Goal: Task Accomplishment & Management: Manage account settings

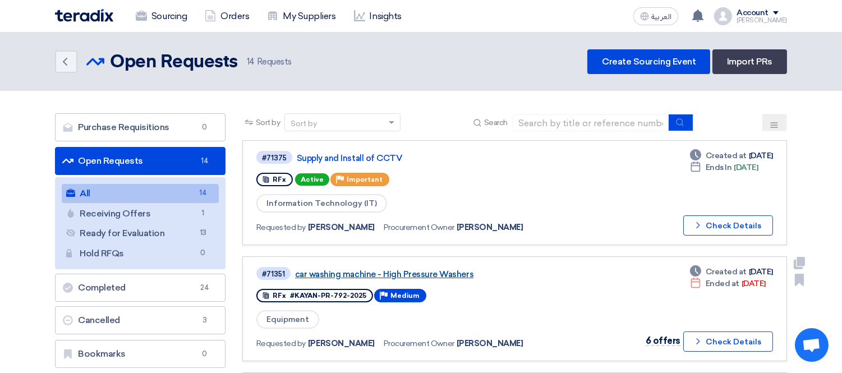
click at [401, 269] on link "car washing machine - High Pressure Washers" at bounding box center [435, 274] width 280 height 10
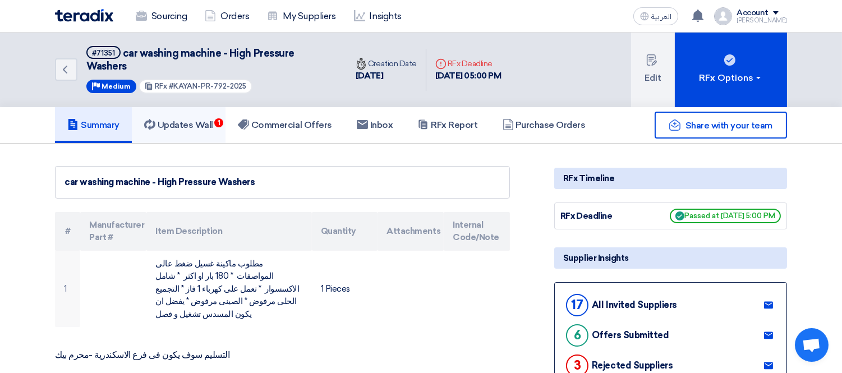
click at [188, 126] on h5 "Updates Wall 1" at bounding box center [178, 124] width 69 height 11
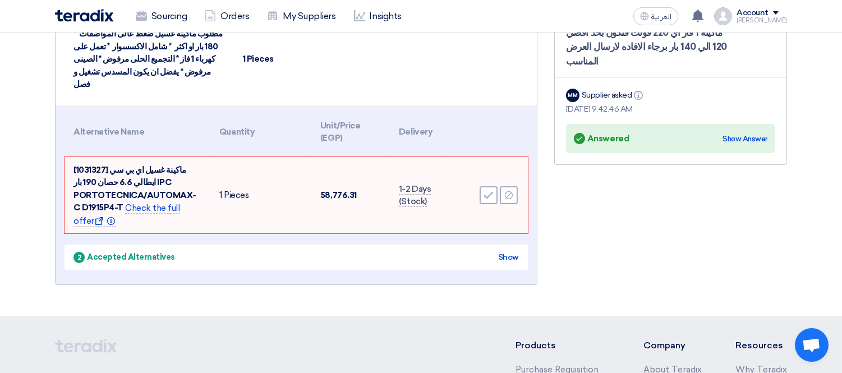
scroll to position [249, 0]
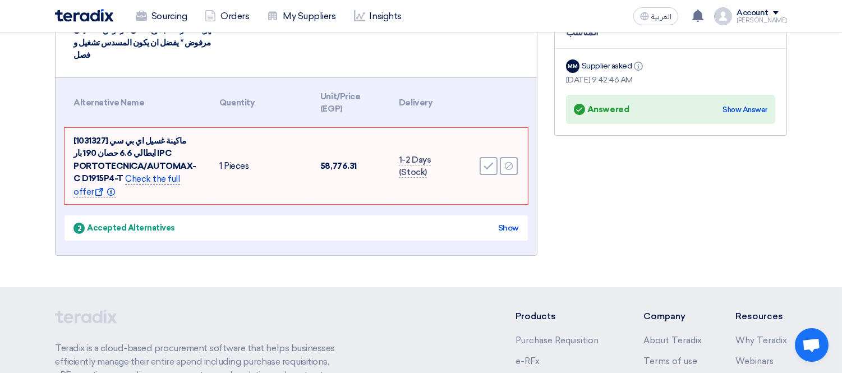
click at [149, 174] on span "Check the full offer Show offer Info" at bounding box center [126, 186] width 107 height 24
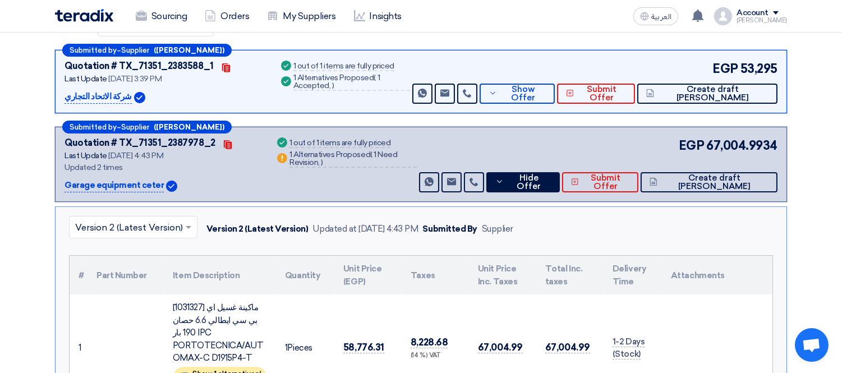
scroll to position [321, 0]
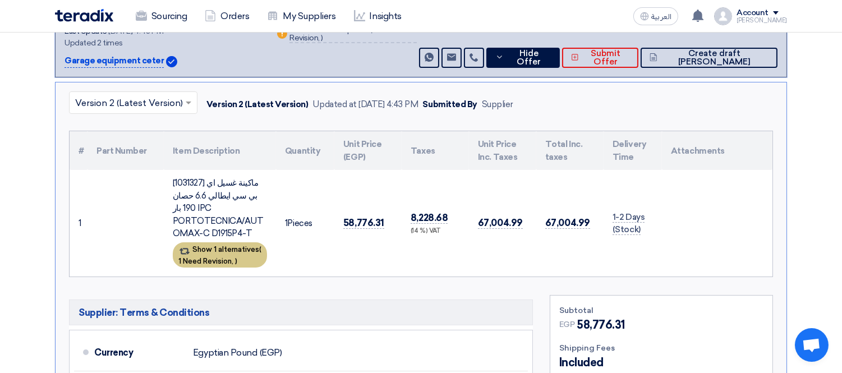
click at [207, 251] on div "Show 1 alternatives ( 1 Need Revision, )" at bounding box center [220, 254] width 94 height 25
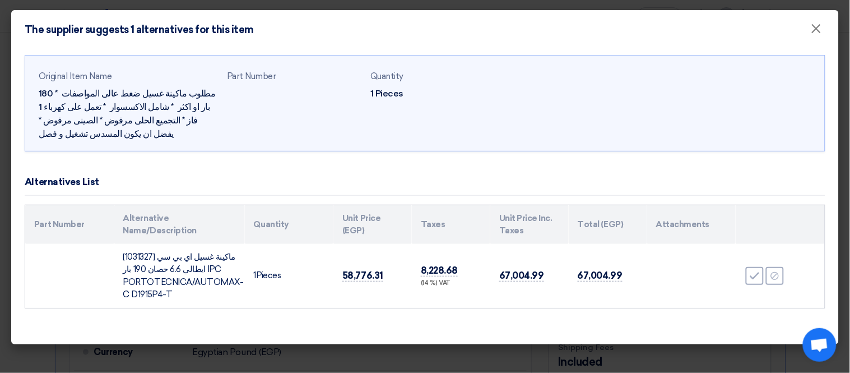
click at [0, 265] on modal-container "The supplier suggests 1 alternatives for this item × Original Item Name مطلوب م…" at bounding box center [425, 186] width 850 height 373
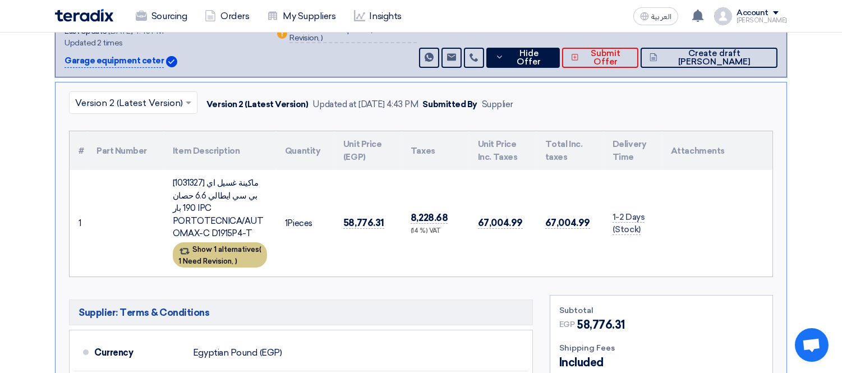
click at [243, 243] on div "Show 1 alternatives ( 1 Need Revision, )" at bounding box center [220, 254] width 94 height 25
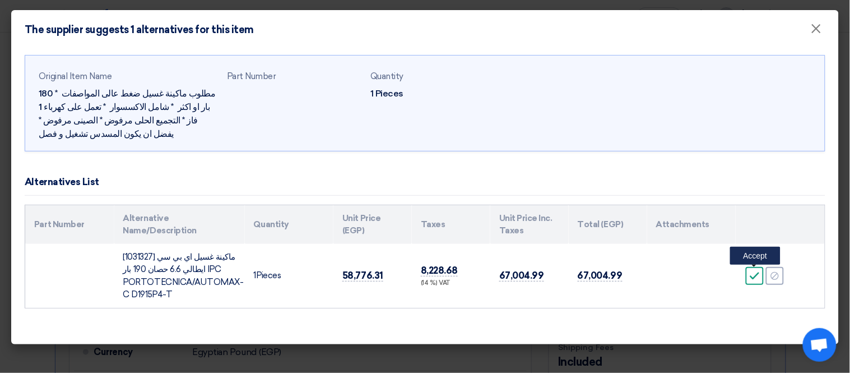
click at [754, 276] on icon "Accept" at bounding box center [755, 276] width 10 height 10
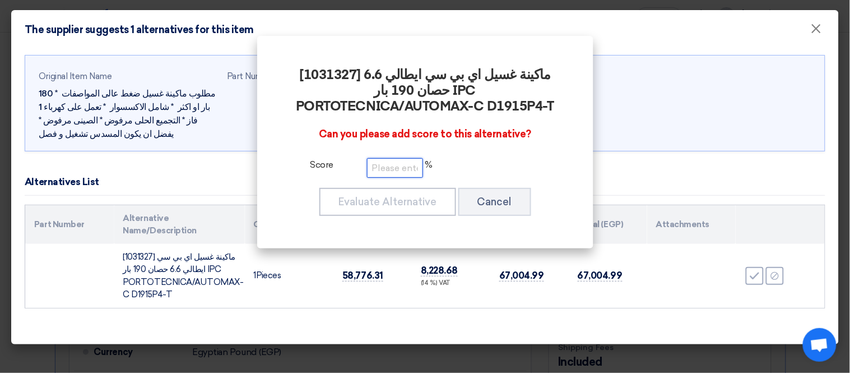
click at [383, 168] on input "number" at bounding box center [395, 168] width 56 height 20
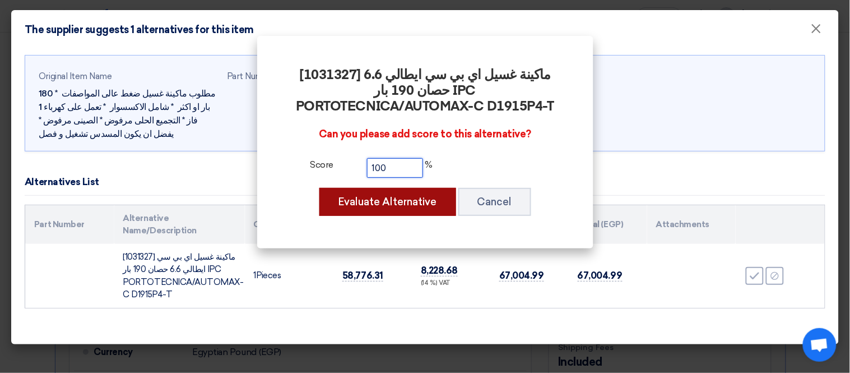
type input "100"
click at [398, 201] on button "Evaluate Alternative" at bounding box center [388, 202] width 137 height 28
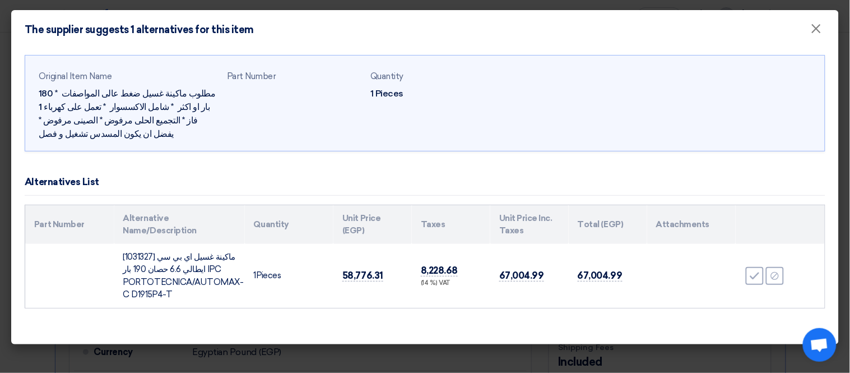
click at [141, 254] on td "[1031327] ماكينة غسيل اي بي سي ايطالي 6.6 حصان 190 بار IPC PORTOTECNICA/AUTOMAX…" at bounding box center [179, 276] width 131 height 64
copy td "1031327"
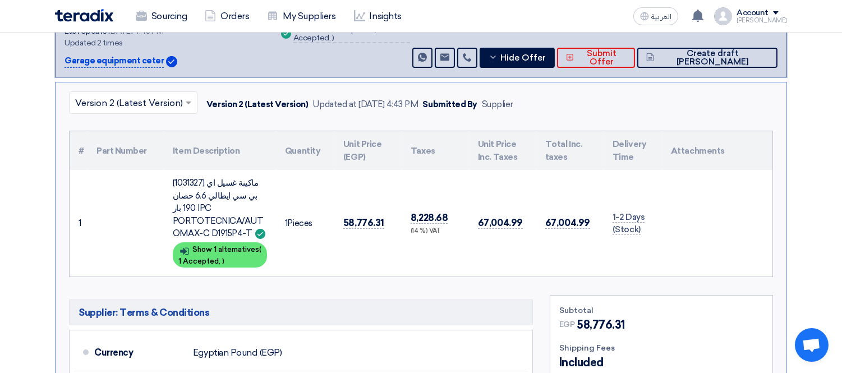
drag, startPoint x: 262, startPoint y: 181, endPoint x: 241, endPoint y: 233, distance: 55.6
click at [241, 233] on div "[1031327] ماكينة غسيل اي بي سي ايطالي 6.6 حصان 190 بار IPC PORTOTECNICA/AUTOMAX…" at bounding box center [220, 208] width 94 height 63
copy div "سي ايطالي 6.6 حصان 190 بار IPC PORTOTECNICA/AUTOMAX-C D1915P4-T"
click at [554, 60] on button "Hide Offer" at bounding box center [516, 58] width 75 height 20
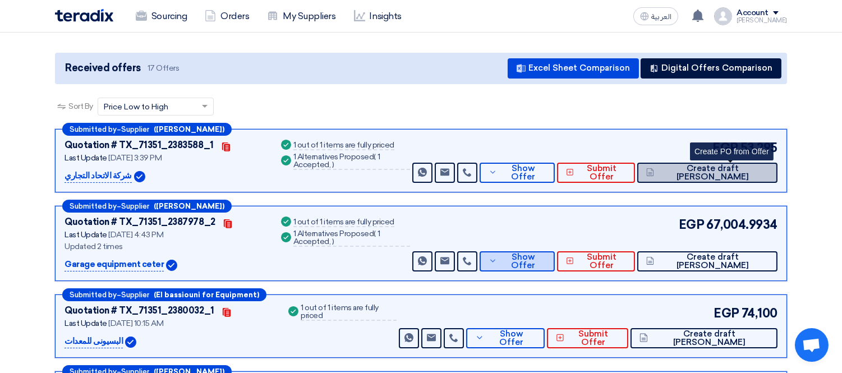
scroll to position [72, 0]
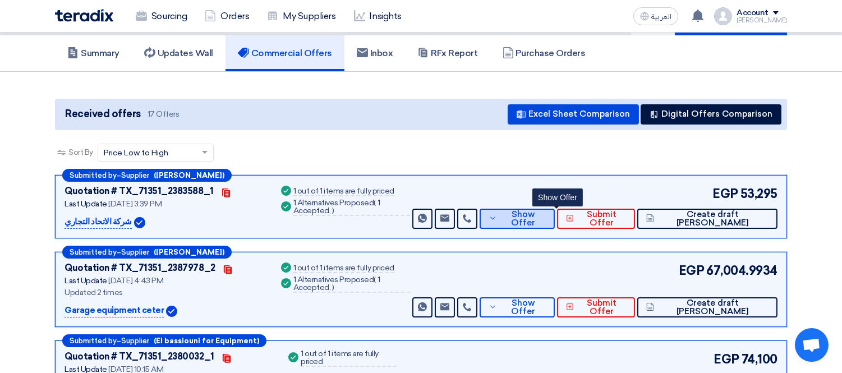
click at [544, 214] on span "Show Offer" at bounding box center [523, 218] width 46 height 17
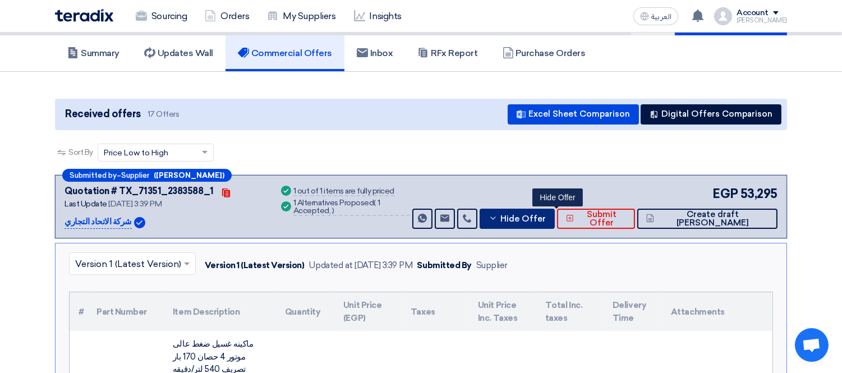
click at [554, 210] on button "Hide Offer" at bounding box center [516, 219] width 75 height 20
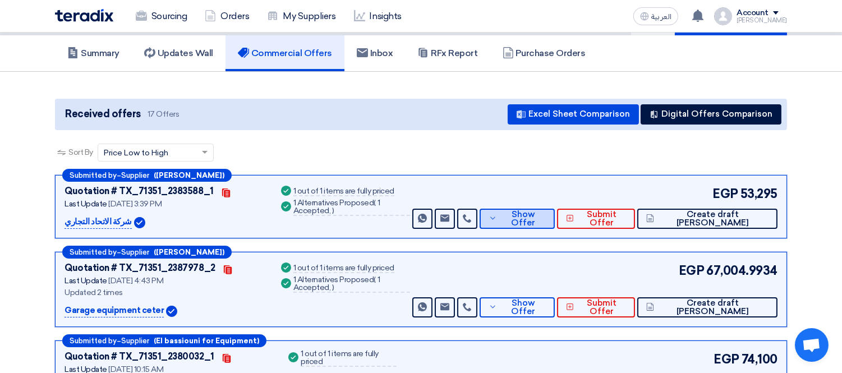
scroll to position [0, 0]
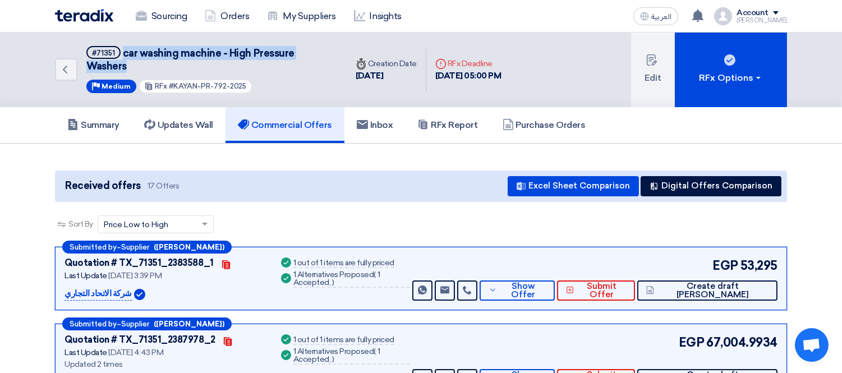
drag, startPoint x: 123, startPoint y: 49, endPoint x: 137, endPoint y: 63, distance: 19.8
click at [137, 63] on h5 "#71351 car washing machine - High Pressure Washers" at bounding box center [209, 59] width 247 height 27
copy span "car washing machine - High Pressure Washers"
click at [546, 286] on span "Show Offer" at bounding box center [523, 290] width 46 height 17
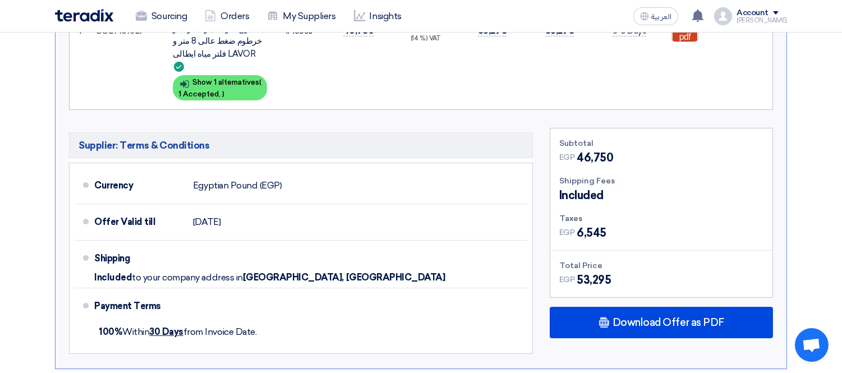
scroll to position [498, 0]
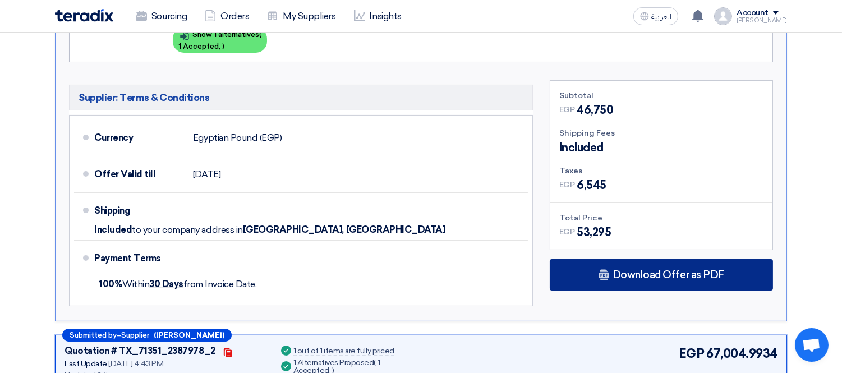
click at [688, 270] on span "Download Offer as PDF" at bounding box center [668, 275] width 112 height 10
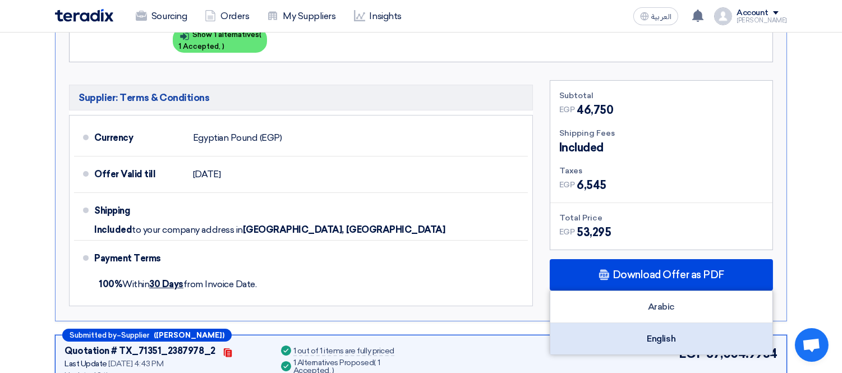
click at [637, 323] on div "English" at bounding box center [661, 338] width 222 height 31
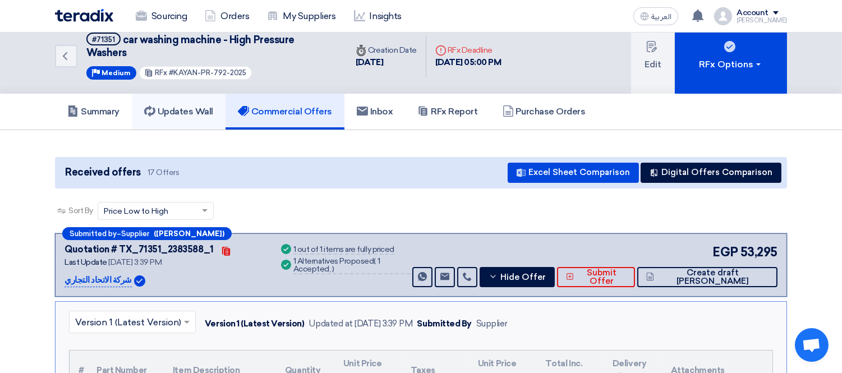
scroll to position [0, 0]
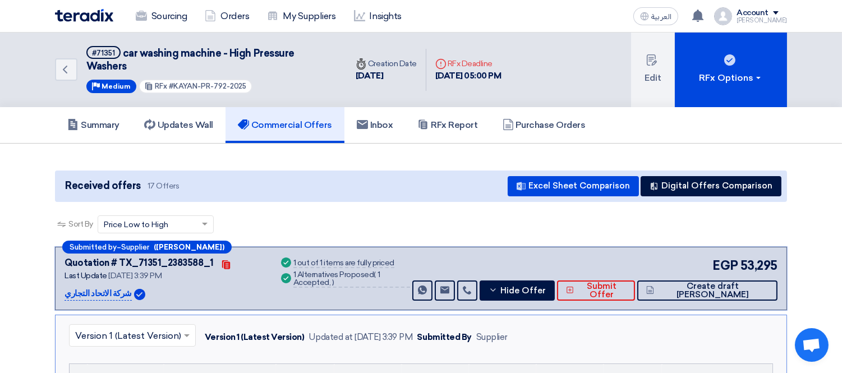
click at [98, 288] on p "شركة الاتحاد التجاري" at bounding box center [97, 293] width 67 height 13
copy div "شركة الاتحاد التجاري"
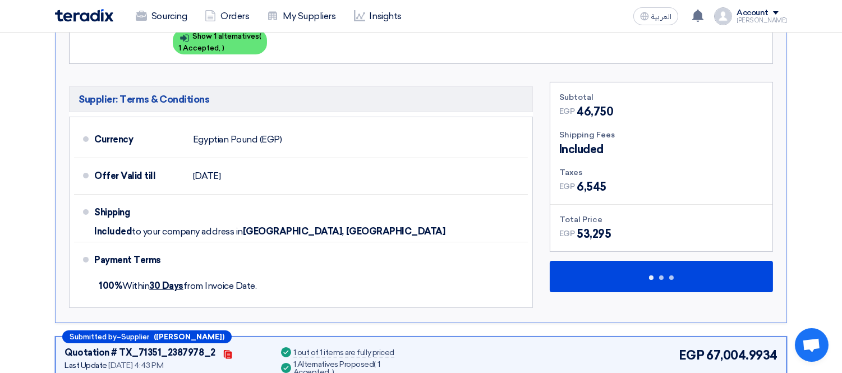
scroll to position [623, 0]
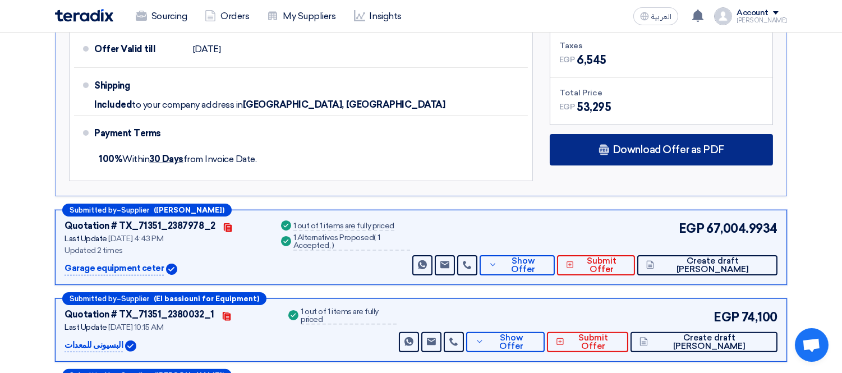
click at [666, 145] on span "Download Offer as PDF" at bounding box center [668, 150] width 112 height 10
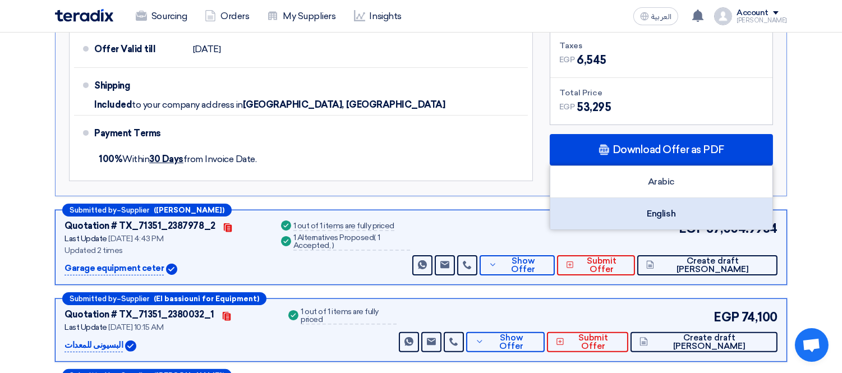
click at [642, 198] on div "English" at bounding box center [661, 213] width 222 height 31
click at [666, 198] on div "English" at bounding box center [661, 213] width 222 height 31
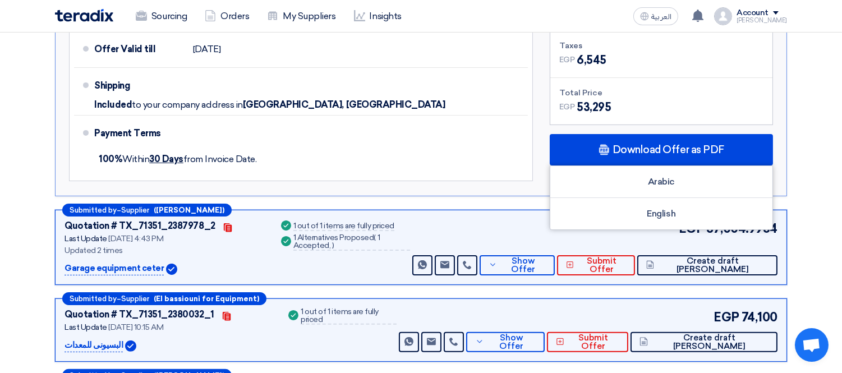
click at [128, 262] on p "Garage equipment ceter" at bounding box center [113, 268] width 99 height 13
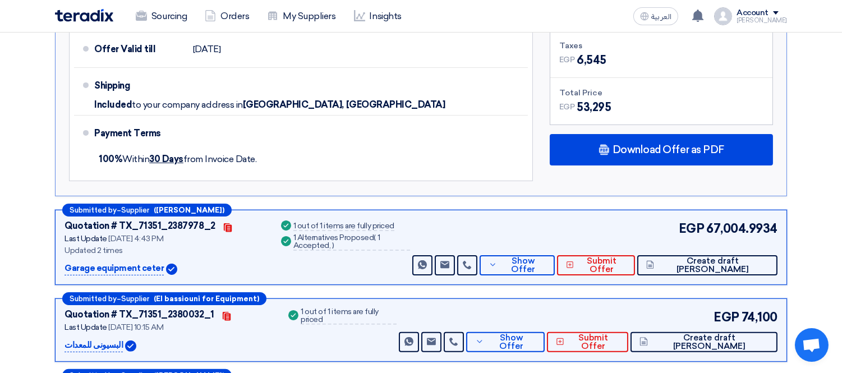
click at [128, 262] on p "Garage equipment ceter" at bounding box center [113, 268] width 99 height 13
copy div "Garage equipment ceter"
click at [554, 255] on button "Show Offer" at bounding box center [516, 265] width 75 height 20
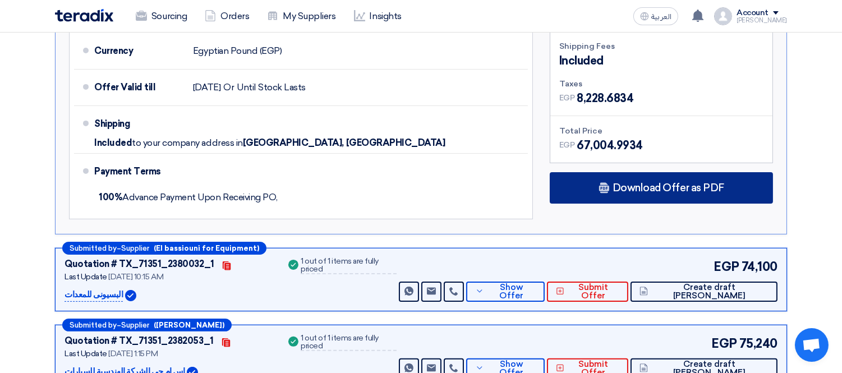
click at [634, 178] on div "Download Offer as PDF" at bounding box center [660, 187] width 223 height 31
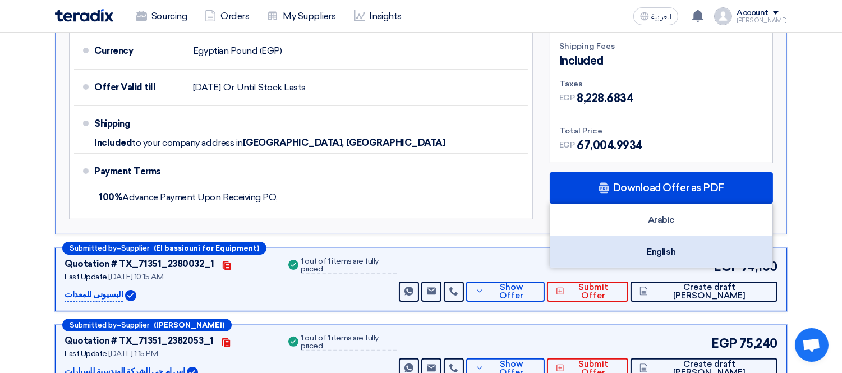
click at [652, 256] on div "English" at bounding box center [661, 251] width 222 height 31
click at [625, 238] on div "English" at bounding box center [661, 251] width 222 height 31
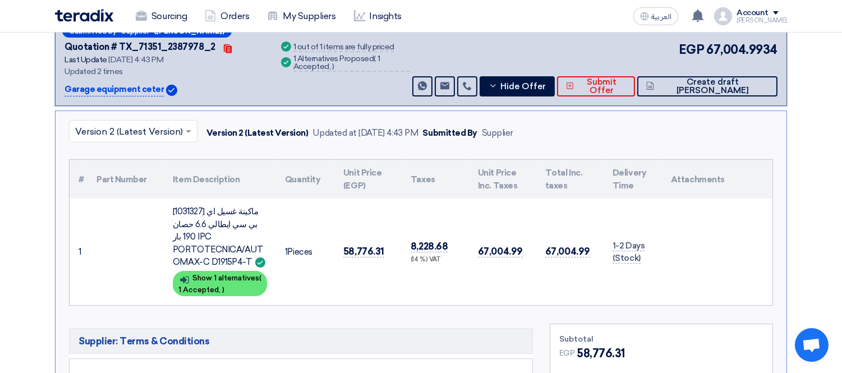
scroll to position [249, 0]
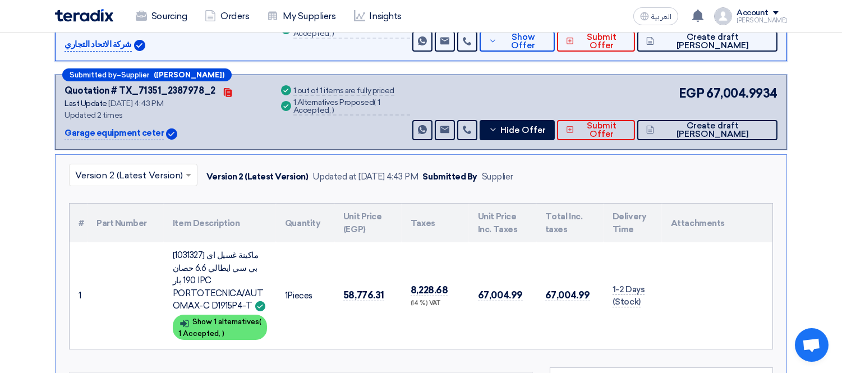
click at [565, 115] on div "EGP 67,004.9934 Send Message Send Message" at bounding box center [593, 112] width 367 height 56
click at [546, 126] on span "Hide Offer" at bounding box center [522, 130] width 45 height 8
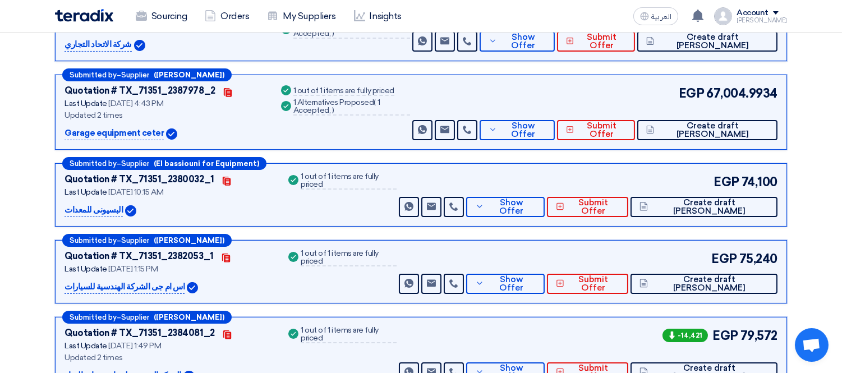
click at [105, 207] on p "البسيونى للمعدات" at bounding box center [93, 210] width 58 height 13
click at [99, 206] on p "البسيونى للمعدات" at bounding box center [93, 210] width 58 height 13
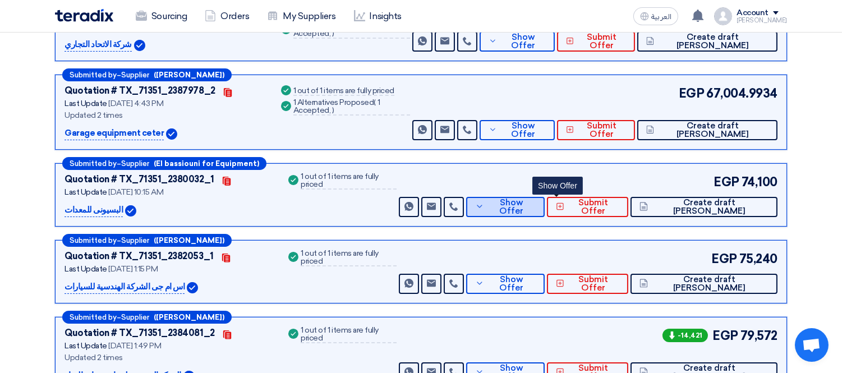
click at [535, 205] on span "Show Offer" at bounding box center [511, 206] width 49 height 17
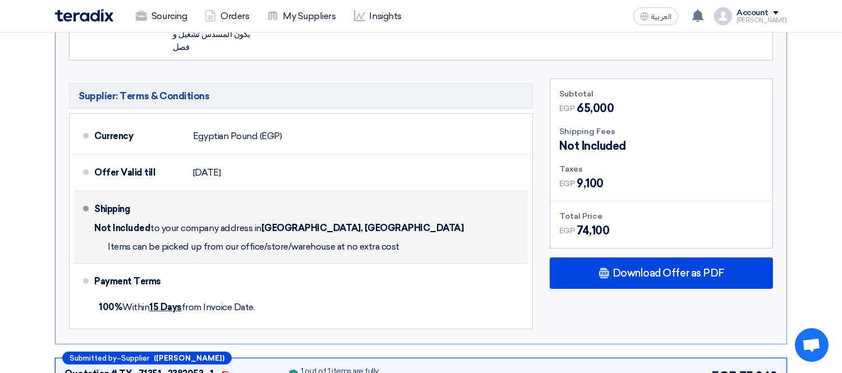
scroll to position [623, 0]
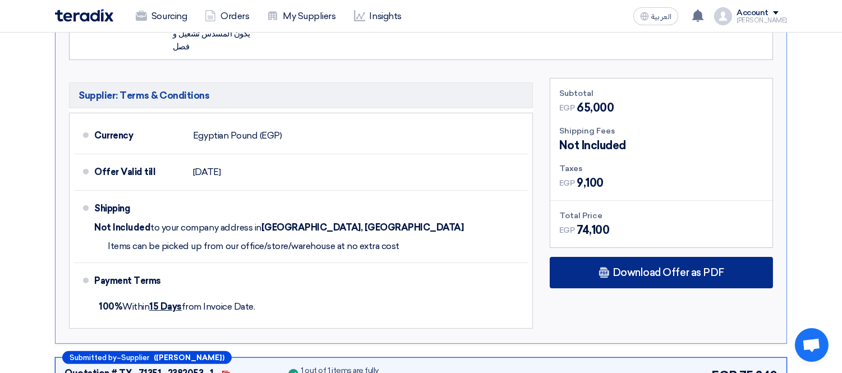
click at [641, 267] on span "Download Offer as PDF" at bounding box center [668, 272] width 112 height 10
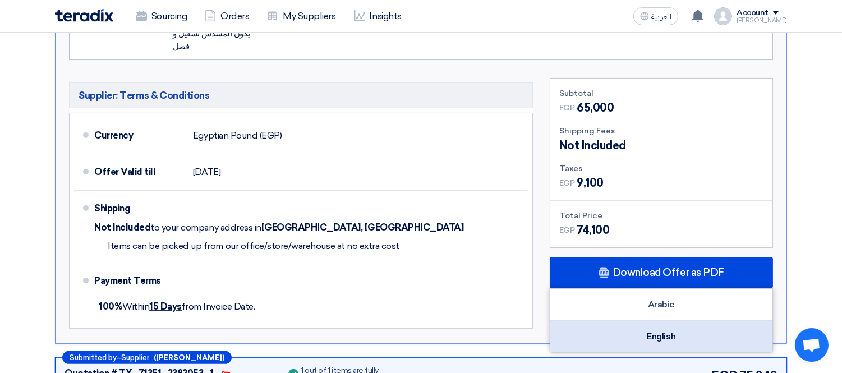
click at [632, 321] on div "English" at bounding box center [661, 336] width 222 height 31
click at [669, 321] on div "English" at bounding box center [661, 336] width 222 height 31
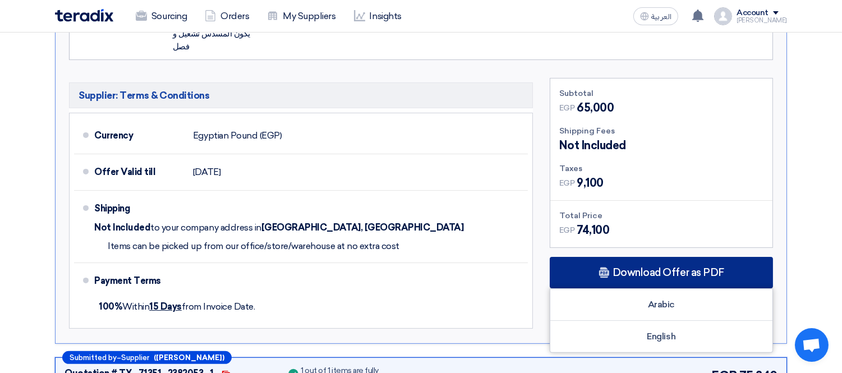
click at [657, 257] on div "Download Offer as PDF" at bounding box center [660, 272] width 223 height 31
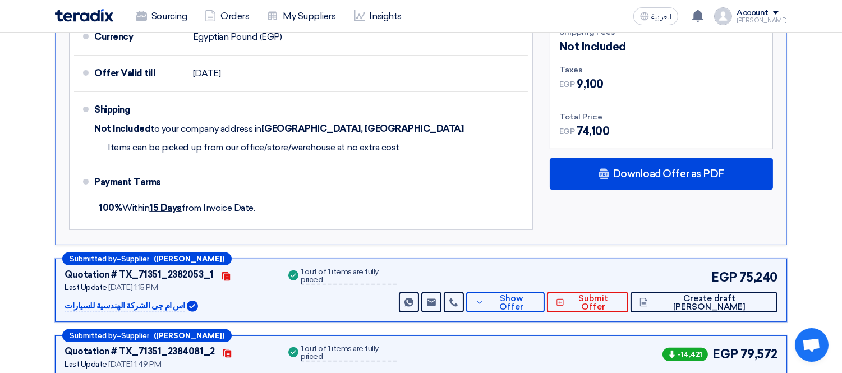
scroll to position [747, 0]
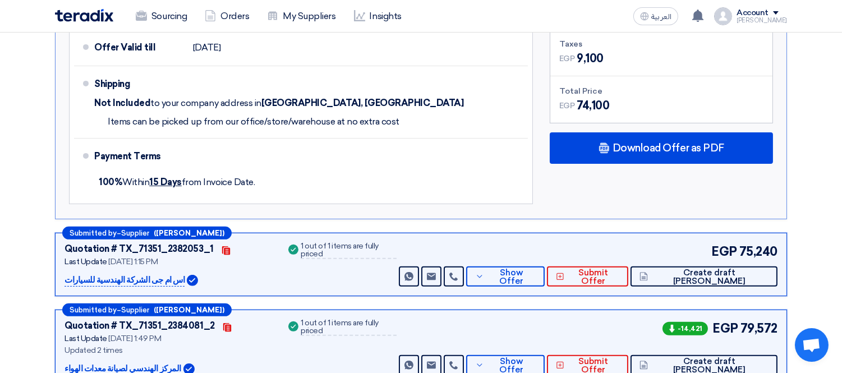
click at [129, 274] on p "اس ام جى الشركة الهندسية للسيارات" at bounding box center [124, 280] width 120 height 13
copy div "اس ام جى الشركة الهندسية للسيارات"
click at [544, 266] on button "Show Offer" at bounding box center [505, 276] width 78 height 20
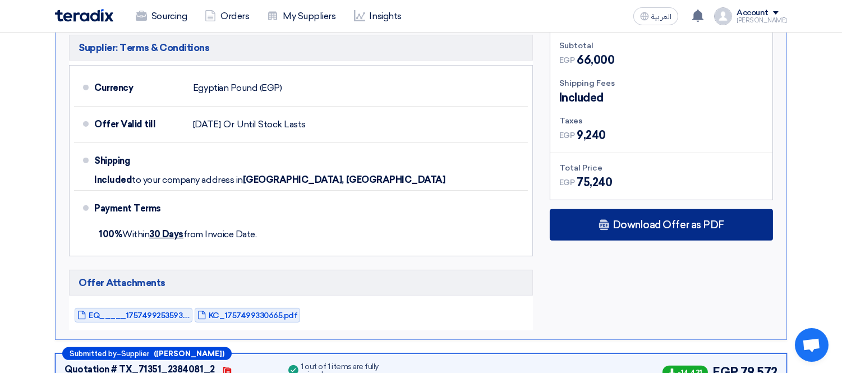
click at [679, 220] on span "Download Offer as PDF" at bounding box center [668, 225] width 112 height 10
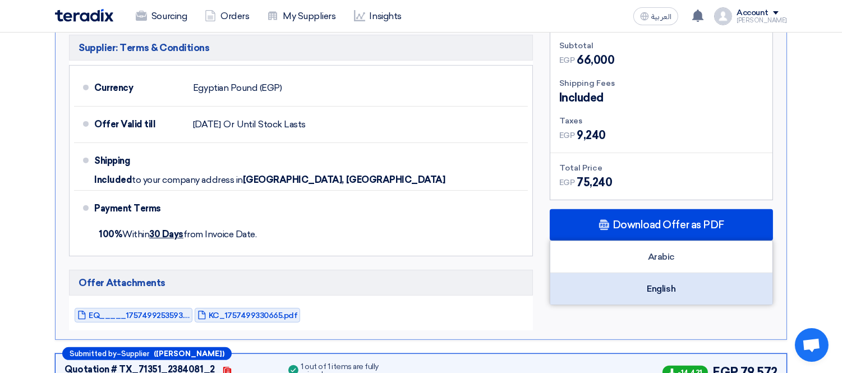
click at [639, 280] on div "English" at bounding box center [661, 288] width 222 height 31
click at [612, 273] on div "English" at bounding box center [661, 288] width 222 height 31
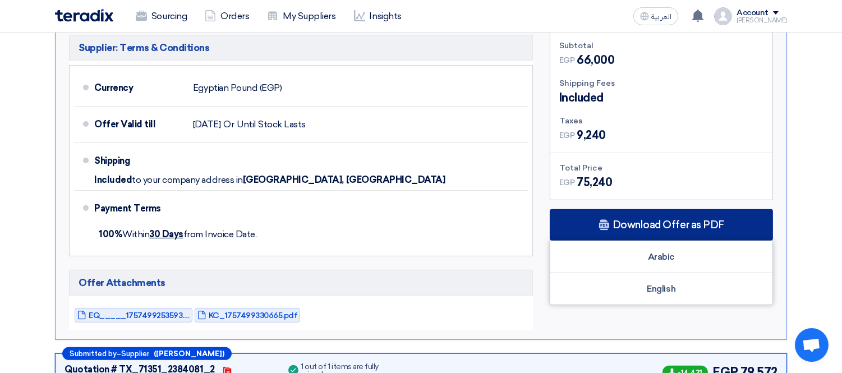
click at [643, 220] on span "Download Offer as PDF" at bounding box center [668, 225] width 112 height 10
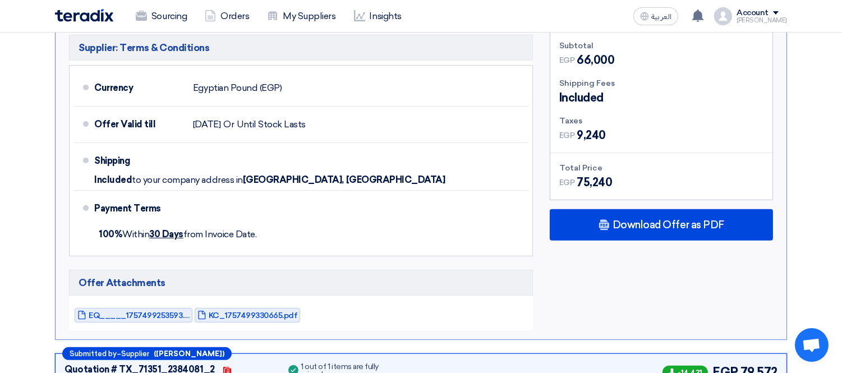
scroll to position [872, 0]
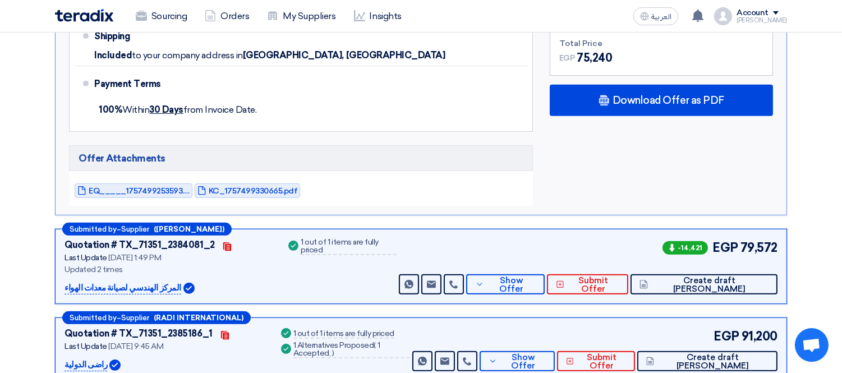
click at [120, 281] on p "المركز الهندسي لصيانة معدات الهواء" at bounding box center [122, 287] width 117 height 13
copy div "المركز الهندسي لصيانة معدات الهواء"
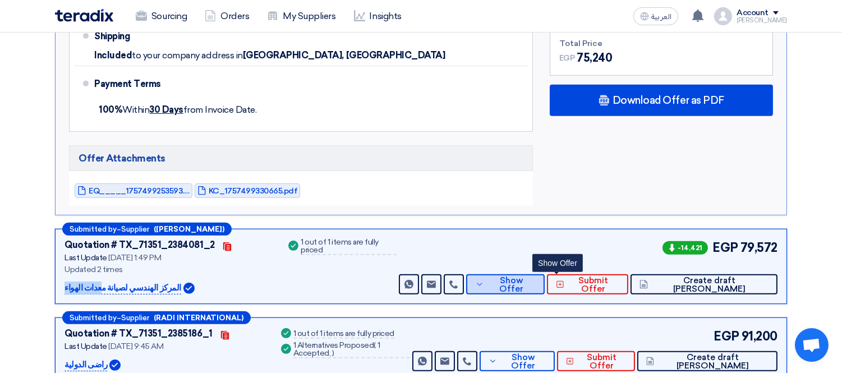
click at [535, 276] on span "Show Offer" at bounding box center [511, 284] width 49 height 17
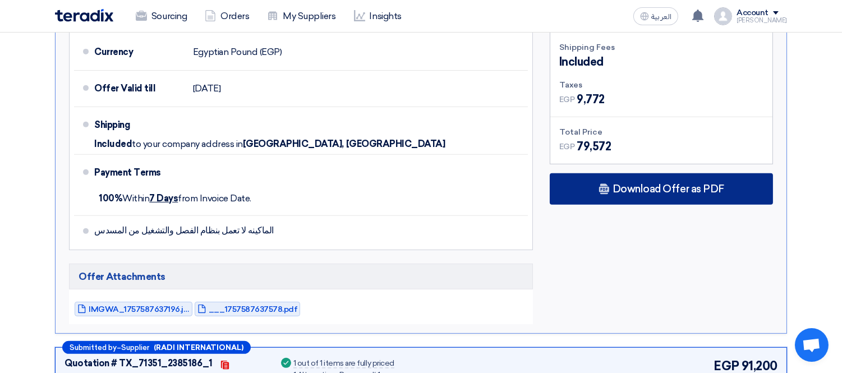
click at [630, 173] on div "Download Offer as PDF" at bounding box center [660, 188] width 223 height 31
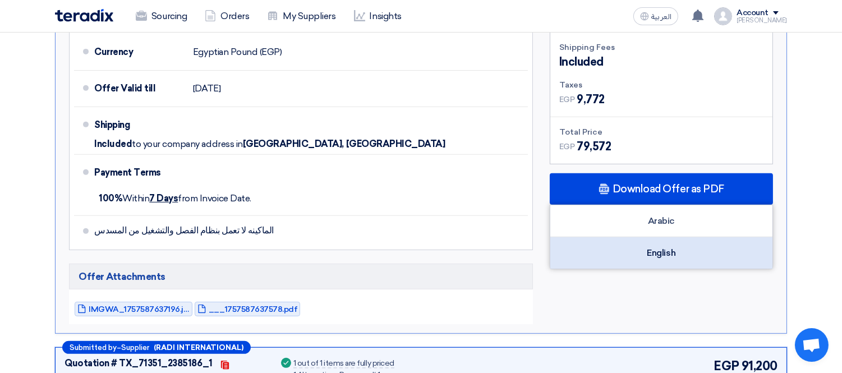
click at [608, 239] on div "English" at bounding box center [661, 252] width 222 height 31
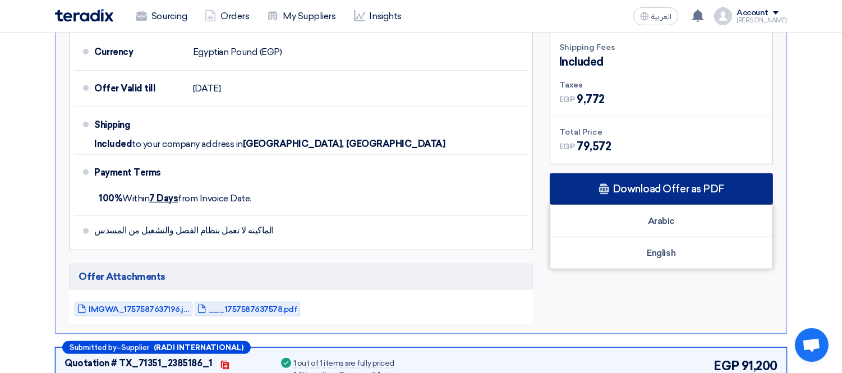
click at [602, 173] on div "Download Offer as PDF" at bounding box center [660, 188] width 223 height 31
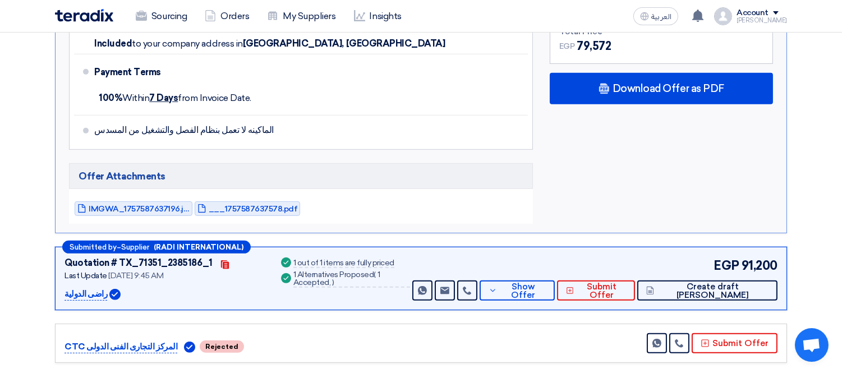
scroll to position [996, 0]
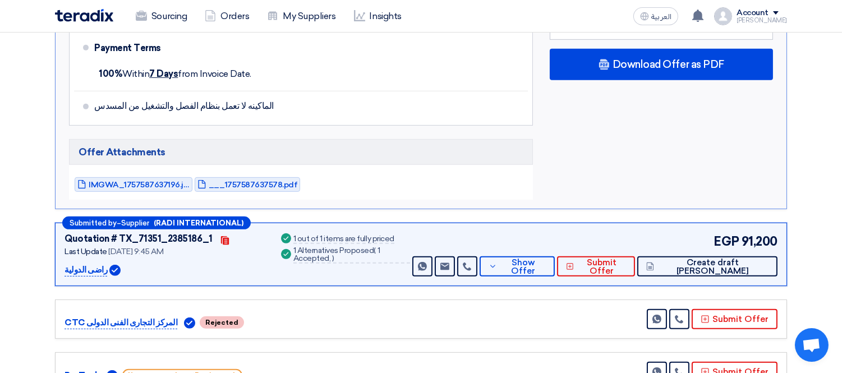
click at [87, 264] on p "راضى الدولية" at bounding box center [85, 270] width 43 height 13
copy div "راضى الدولية"
click at [546, 258] on span "Show Offer" at bounding box center [523, 266] width 46 height 17
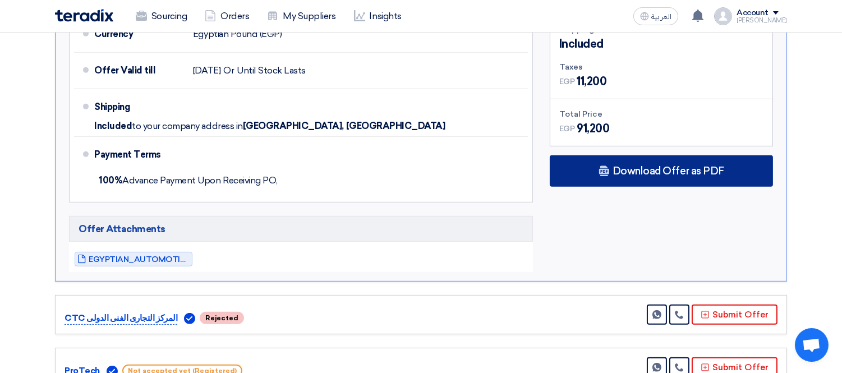
click at [646, 155] on div "Download Offer as PDF" at bounding box center [660, 170] width 223 height 31
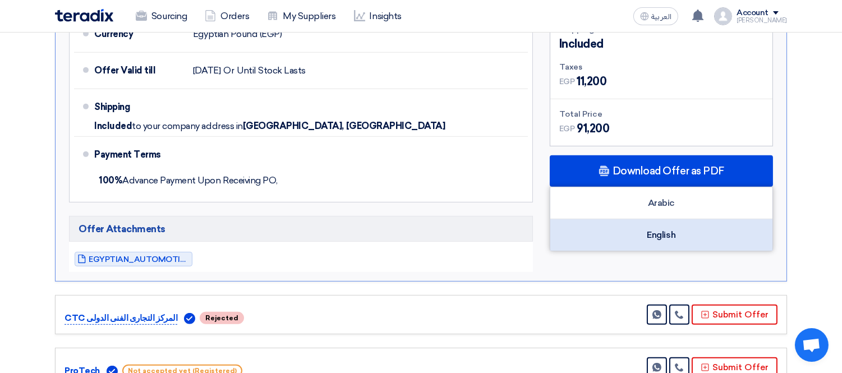
click at [608, 219] on div "English" at bounding box center [661, 234] width 222 height 31
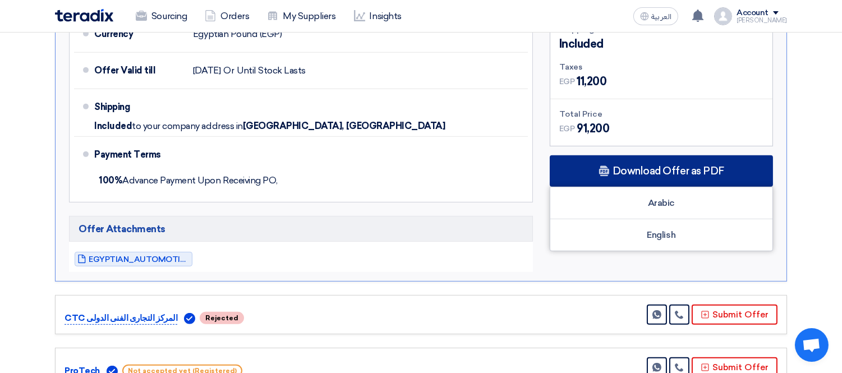
click at [601, 155] on div "Download Offer as PDF" at bounding box center [660, 170] width 223 height 31
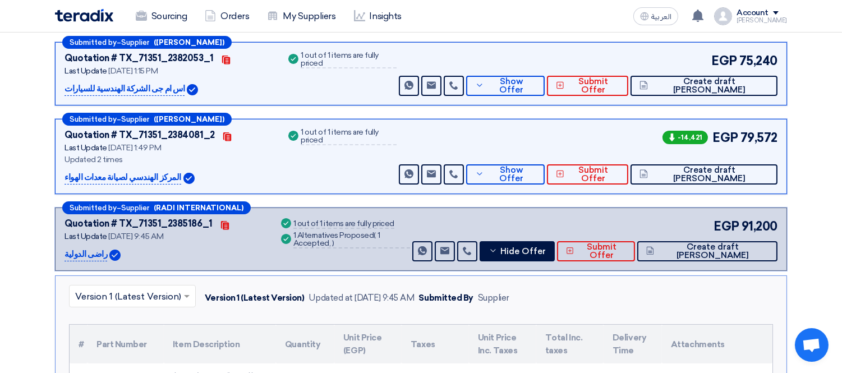
scroll to position [498, 0]
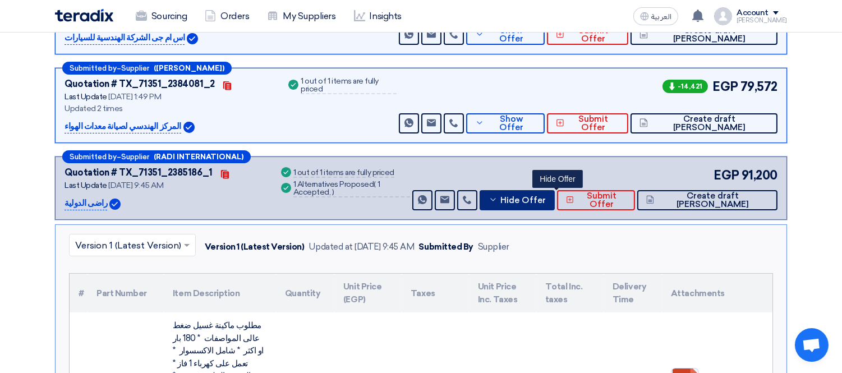
click at [546, 196] on span "Hide Offer" at bounding box center [522, 200] width 45 height 8
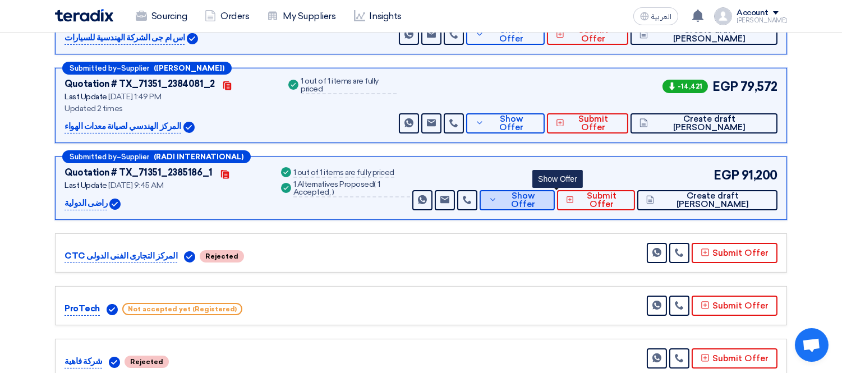
click at [546, 202] on span "Show Offer" at bounding box center [523, 200] width 46 height 17
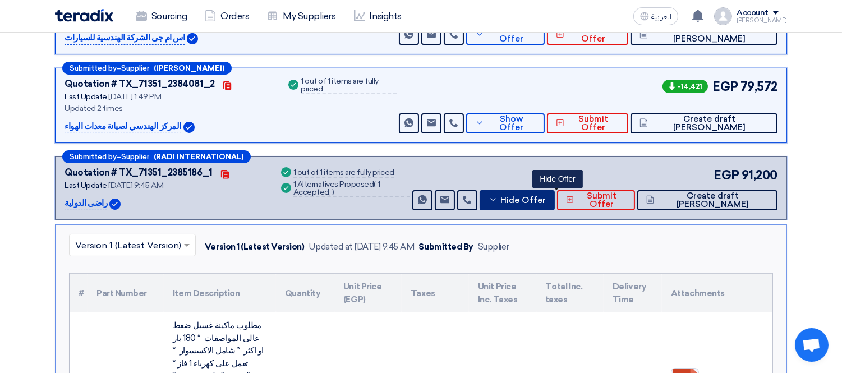
click at [546, 202] on span "Hide Offer" at bounding box center [522, 200] width 45 height 8
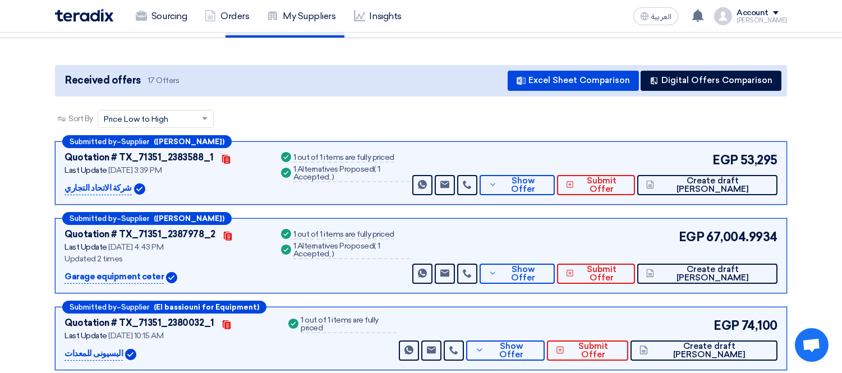
scroll to position [0, 0]
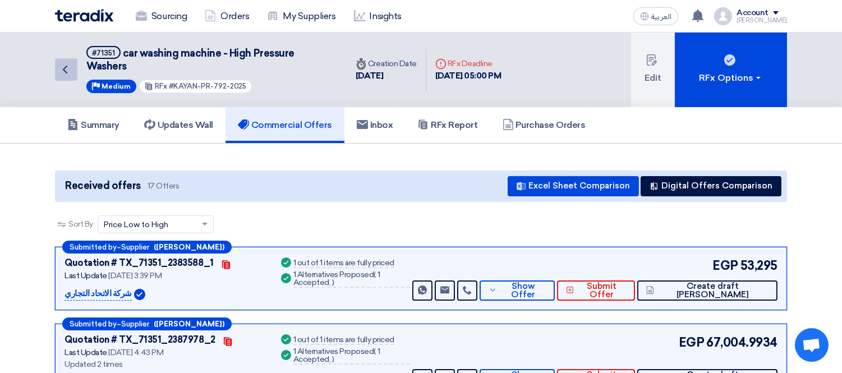
click at [62, 69] on icon "Back" at bounding box center [64, 69] width 13 height 13
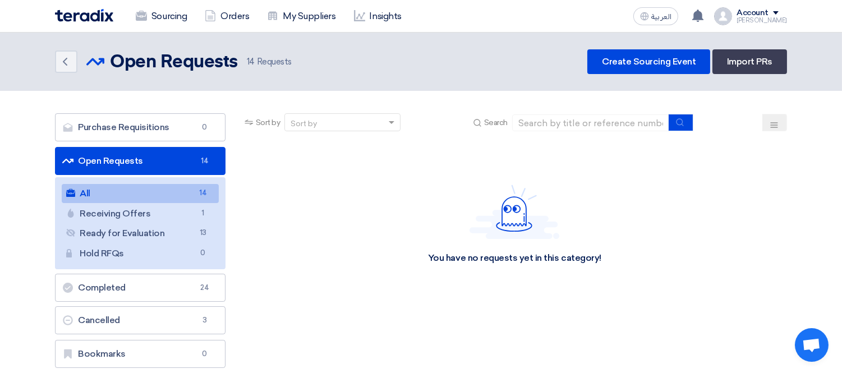
click at [101, 15] on img at bounding box center [84, 15] width 58 height 13
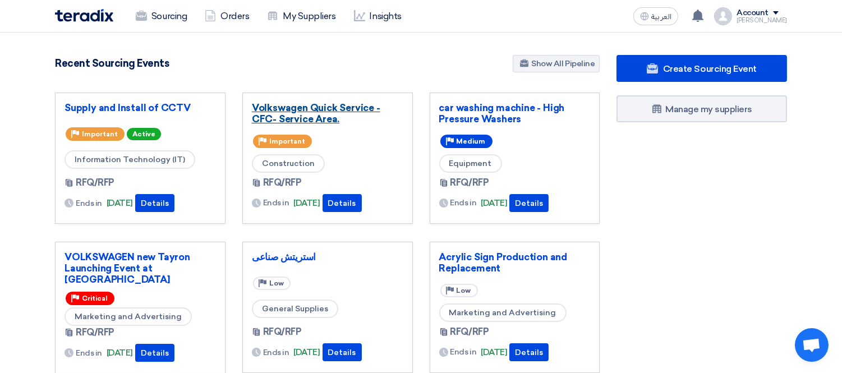
click at [327, 115] on link "Volkswagen Quick Service - CFC- Service Area." at bounding box center [327, 113] width 151 height 22
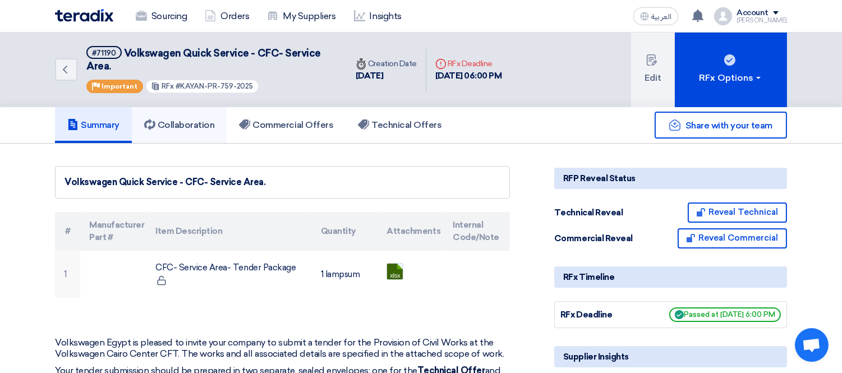
click at [197, 119] on h5 "Collaboration" at bounding box center [179, 124] width 71 height 11
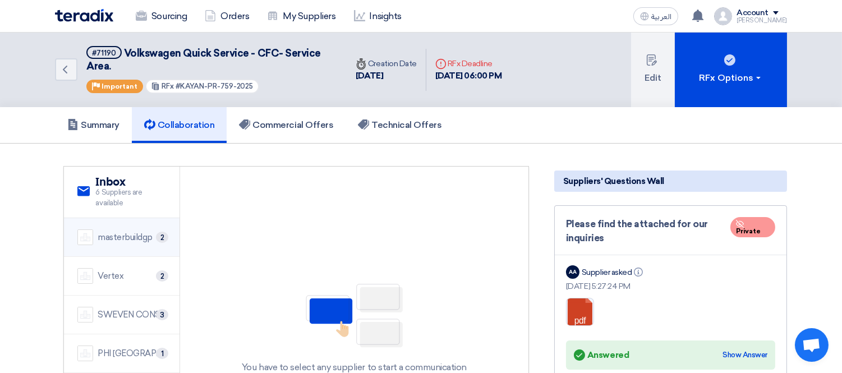
click at [117, 233] on div "masterbuildgp" at bounding box center [125, 237] width 55 height 13
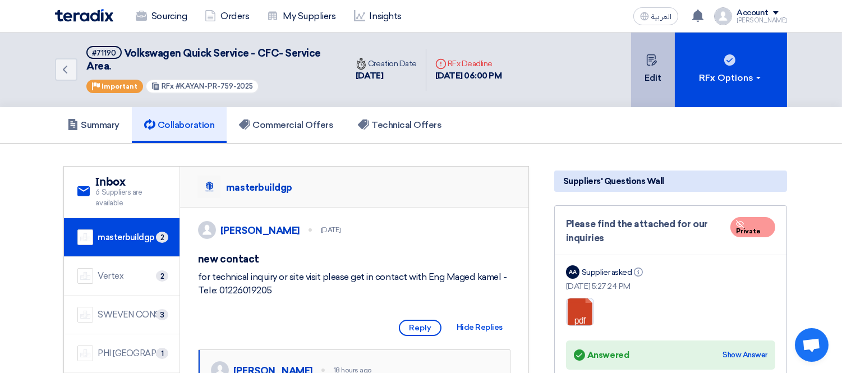
click at [652, 61] on icon at bounding box center [651, 59] width 11 height 11
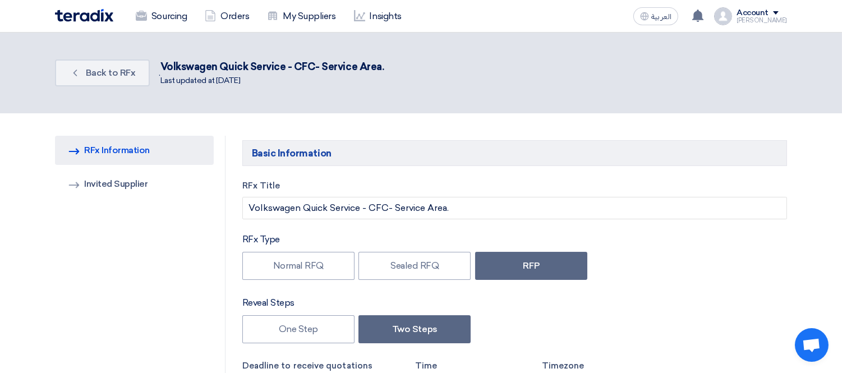
type input "[DATE]"
type input "06"
type input "00"
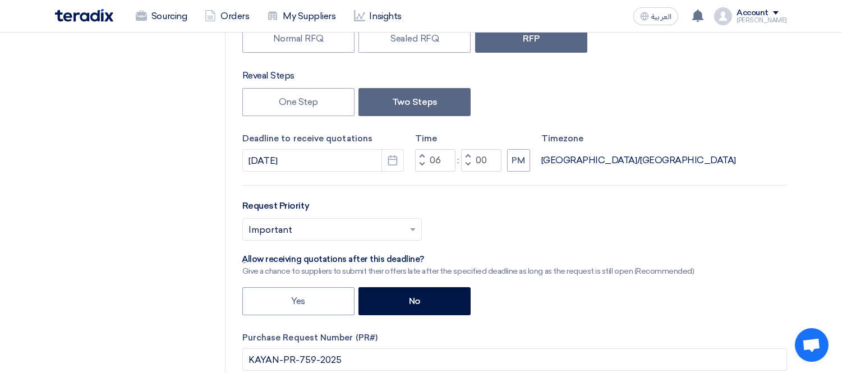
scroll to position [249, 0]
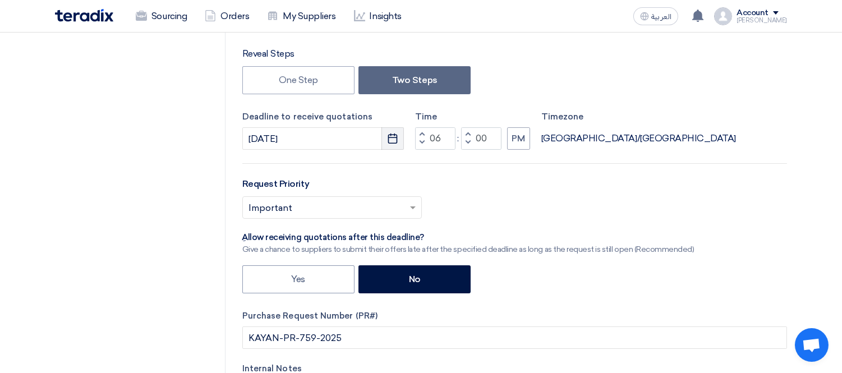
click at [384, 139] on button "Pick a date" at bounding box center [392, 138] width 22 height 22
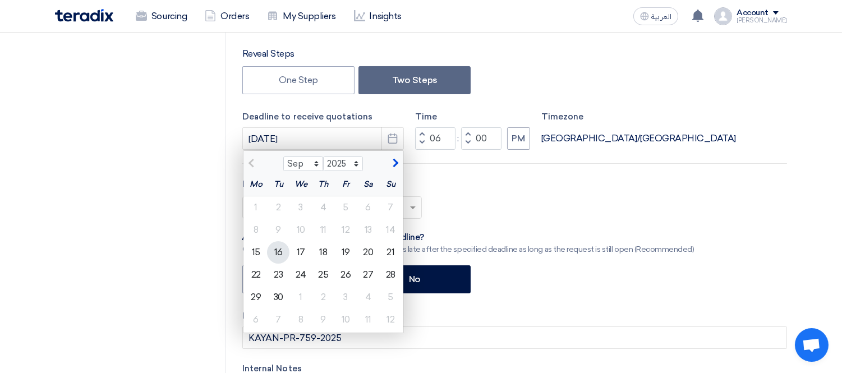
click at [279, 247] on div "16" at bounding box center [278, 252] width 22 height 22
type input "[DATE]"
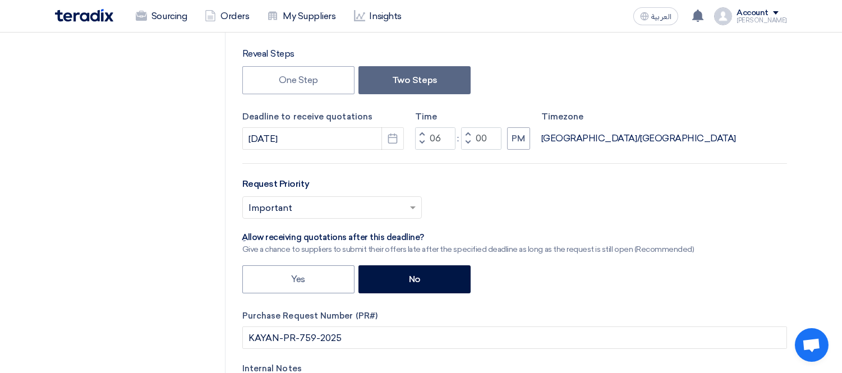
click at [422, 144] on span "button" at bounding box center [421, 142] width 4 height 7
type input "05"
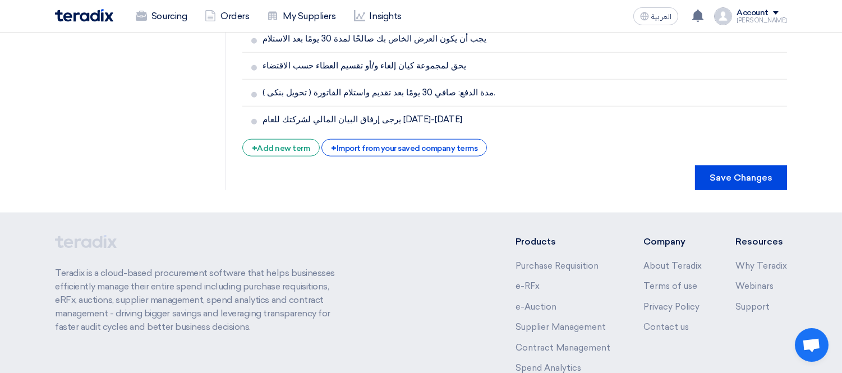
scroll to position [2514, 0]
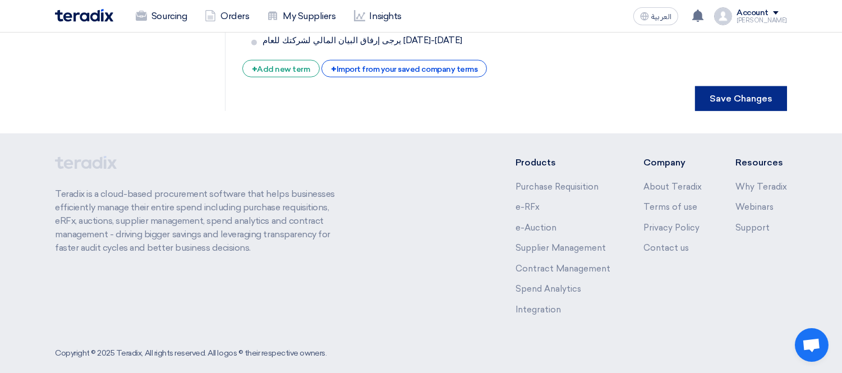
click at [734, 86] on button "Save Changes" at bounding box center [741, 98] width 92 height 25
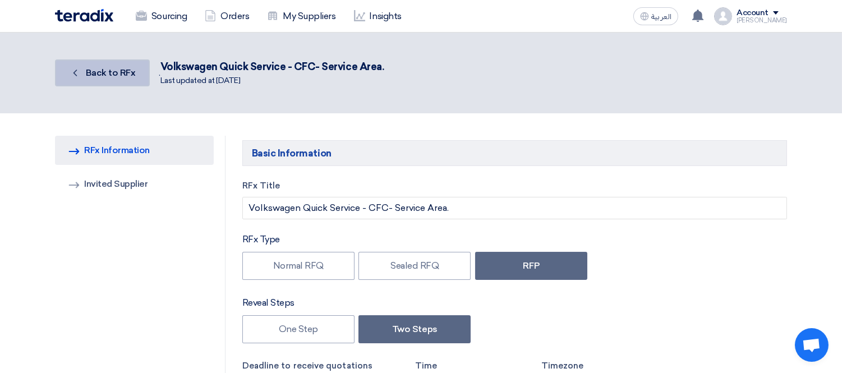
click at [115, 73] on span "Back to RFx" at bounding box center [111, 72] width 50 height 11
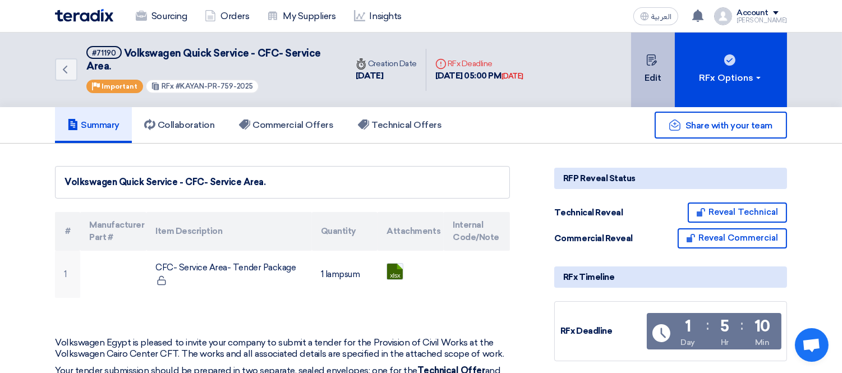
click at [666, 62] on button "Edit" at bounding box center [653, 70] width 44 height 75
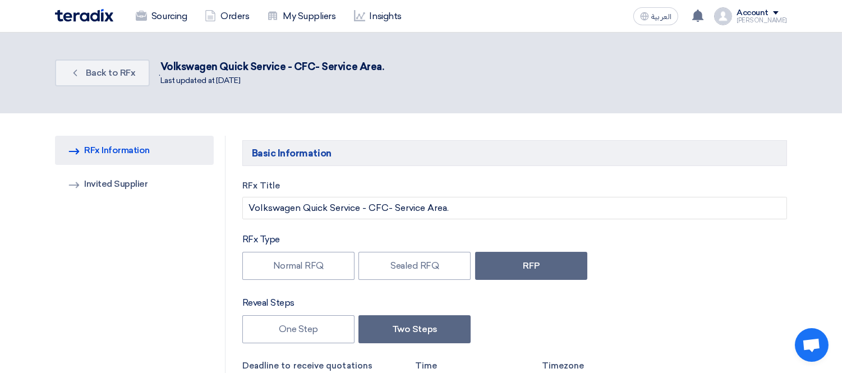
type input "[DATE]"
type input "05"
type input "00"
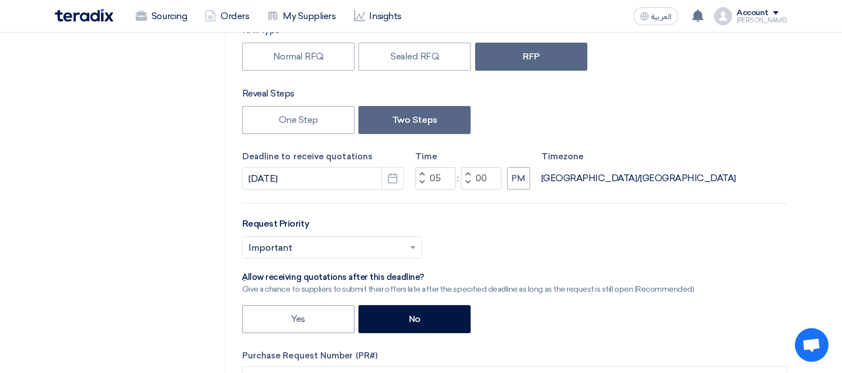
scroll to position [249, 0]
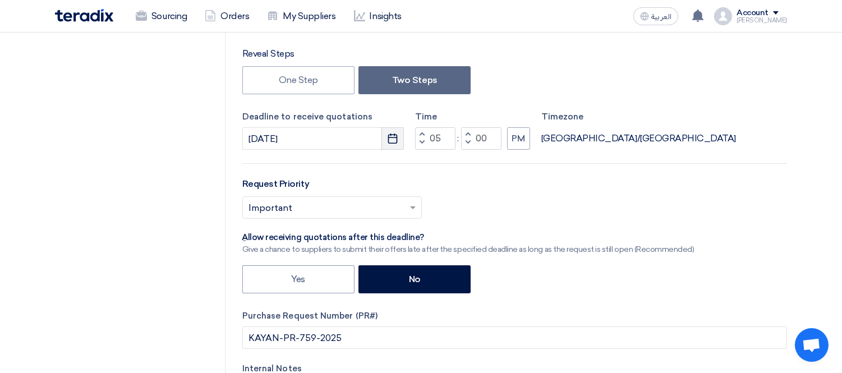
click at [391, 137] on icon "Pick a date" at bounding box center [392, 138] width 11 height 11
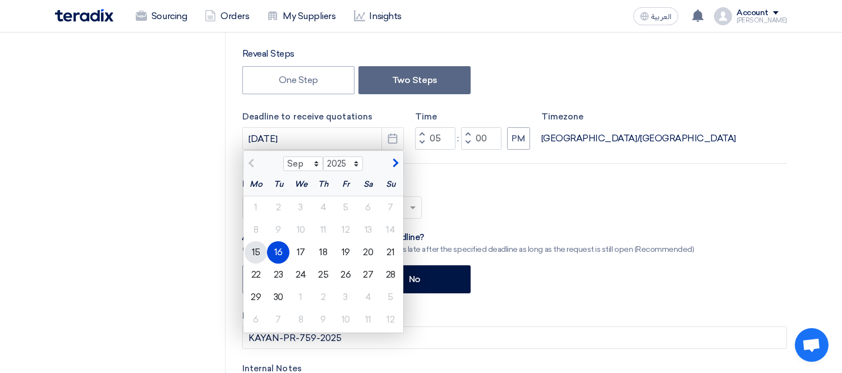
click at [253, 250] on div "15" at bounding box center [255, 252] width 22 height 22
type input "[DATE]"
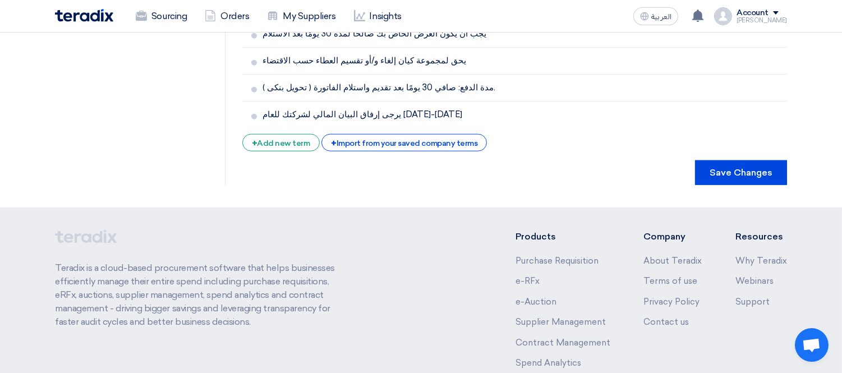
scroll to position [2456, 0]
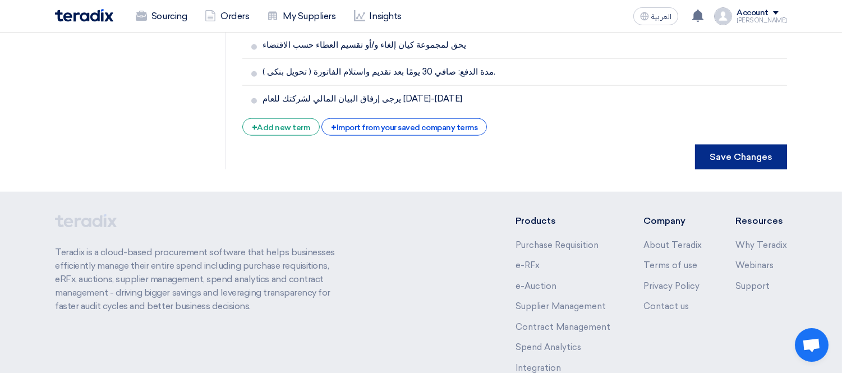
click at [746, 145] on button "Save Changes" at bounding box center [741, 157] width 92 height 25
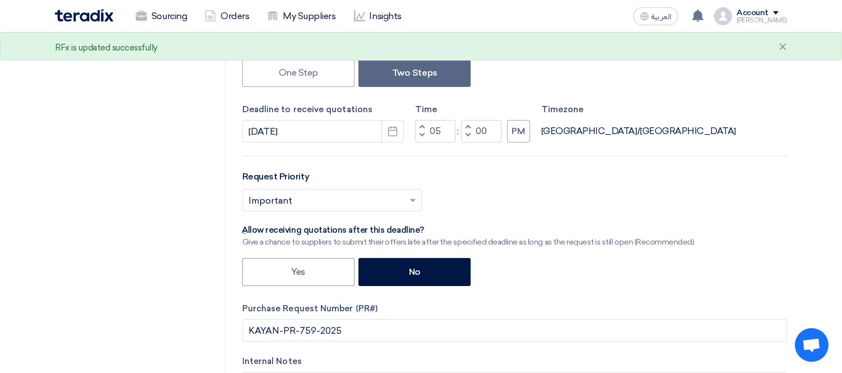
scroll to position [0, 0]
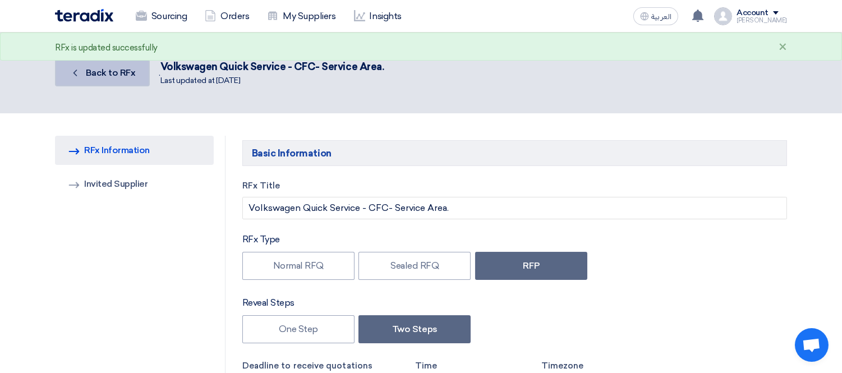
click at [101, 75] on span "Back to RFx" at bounding box center [111, 72] width 50 height 11
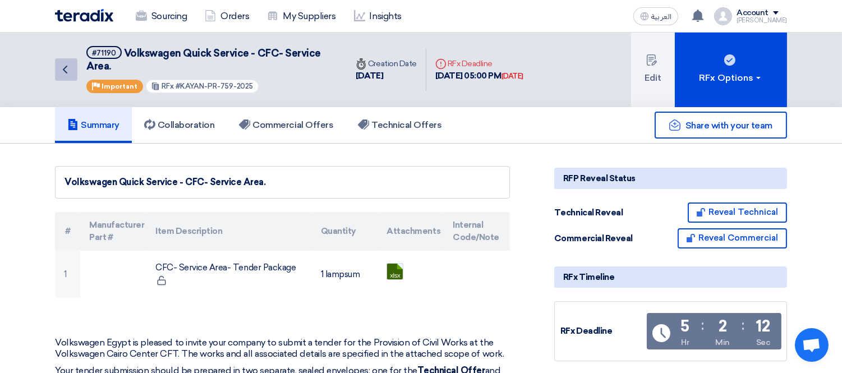
click at [68, 63] on icon "Back" at bounding box center [64, 69] width 13 height 13
